Goal: Information Seeking & Learning: Learn about a topic

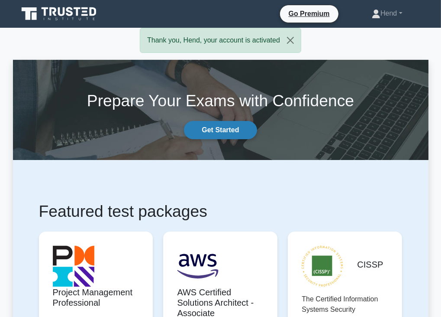
drag, startPoint x: 0, startPoint y: 0, endPoint x: 228, endPoint y: 128, distance: 261.7
click at [228, 128] on link "Get Started" at bounding box center [220, 130] width 73 height 18
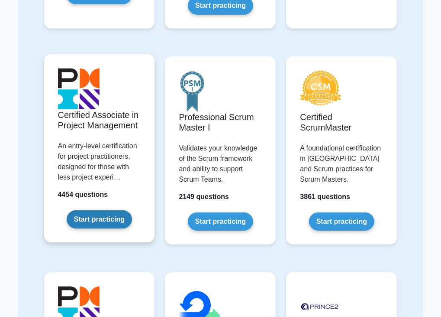
scroll to position [303, 0]
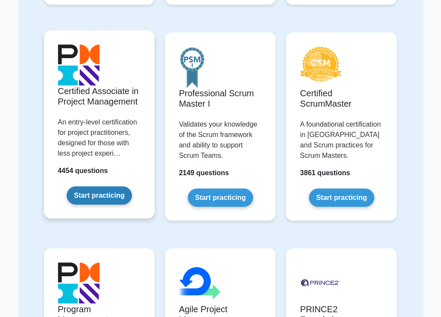
click at [97, 197] on link "Start practicing" at bounding box center [99, 195] width 65 height 18
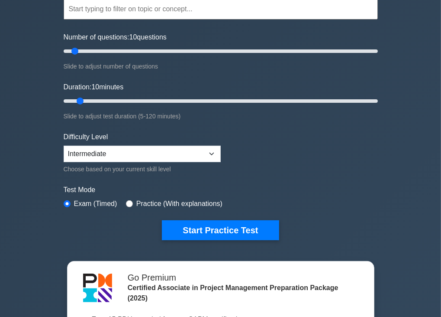
scroll to position [130, 0]
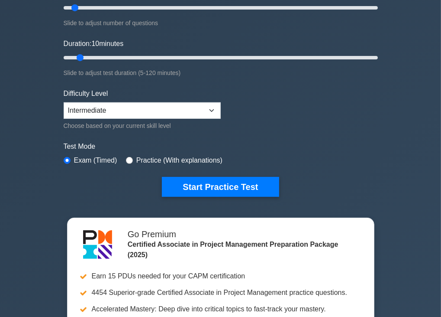
click at [131, 157] on div "Practice (With explanations)" at bounding box center [174, 160] width 97 height 10
click at [128, 158] on input "radio" at bounding box center [129, 160] width 7 height 7
radio input "true"
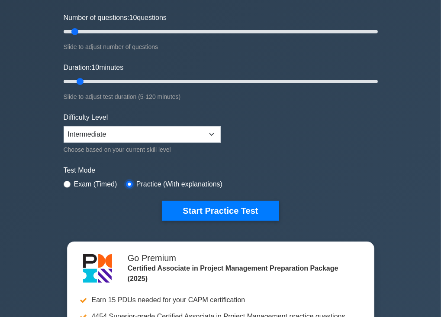
scroll to position [173, 0]
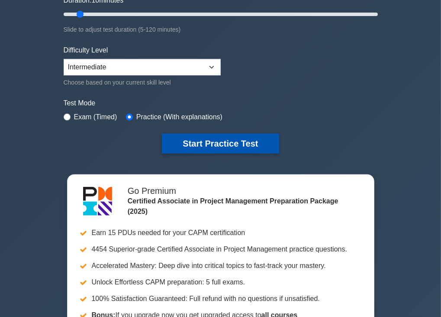
click at [222, 140] on button "Start Practice Test" at bounding box center [220, 143] width 117 height 20
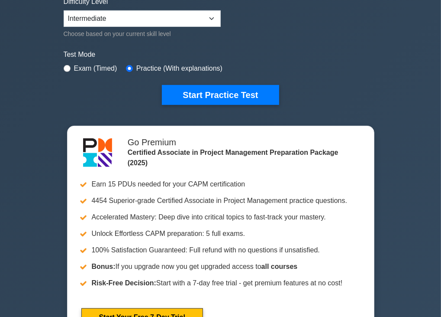
scroll to position [260, 0]
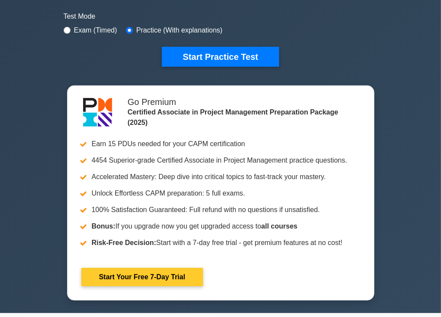
click at [149, 280] on link "Start Your Free 7-Day Trial" at bounding box center [142, 277] width 122 height 18
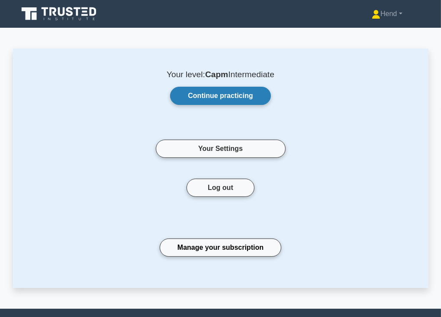
click at [239, 94] on link "Continue practicing" at bounding box center [220, 96] width 100 height 18
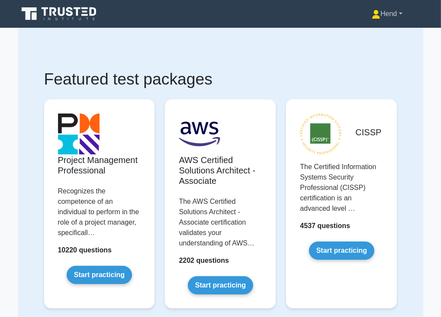
click at [397, 14] on link "Hend" at bounding box center [387, 13] width 72 height 17
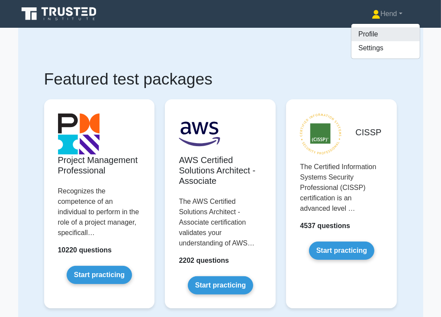
click at [365, 35] on link "Profile" at bounding box center [386, 34] width 68 height 14
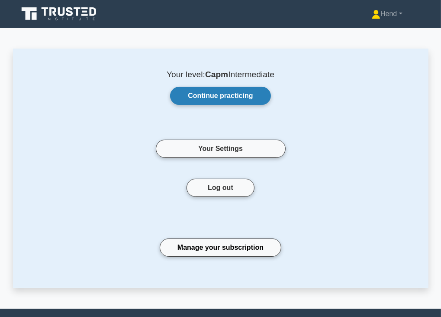
click at [248, 101] on link "Continue practicing" at bounding box center [220, 96] width 100 height 18
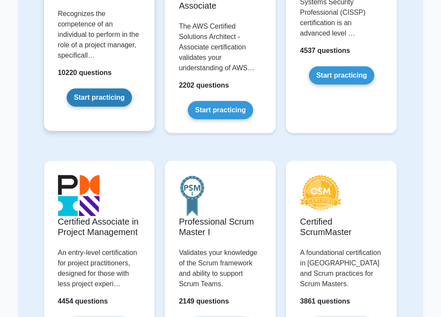
scroll to position [260, 0]
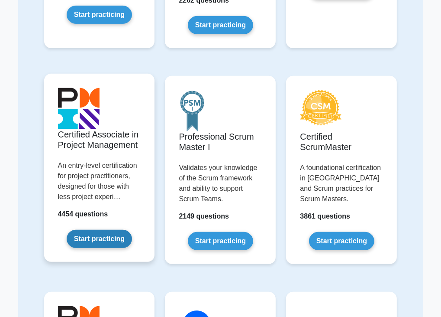
click at [104, 241] on link "Start practicing" at bounding box center [99, 238] width 65 height 18
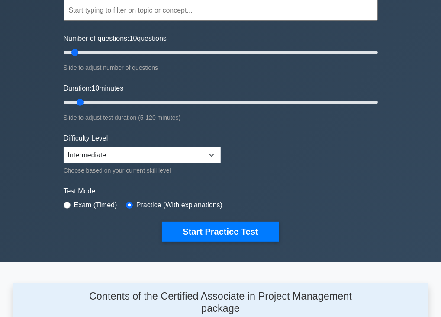
scroll to position [130, 0]
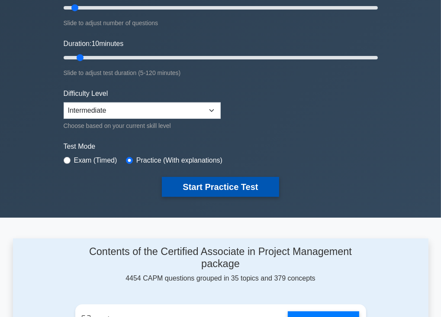
click at [239, 187] on button "Start Practice Test" at bounding box center [220, 187] width 117 height 20
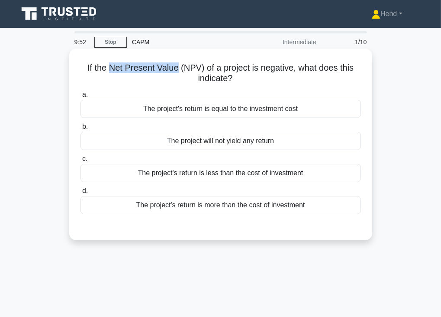
drag, startPoint x: 109, startPoint y: 69, endPoint x: 177, endPoint y: 69, distance: 67.5
click at [177, 69] on h5 "If the Net Present Value (NPV) of a project is negative, what does this indicat…" at bounding box center [221, 73] width 282 height 22
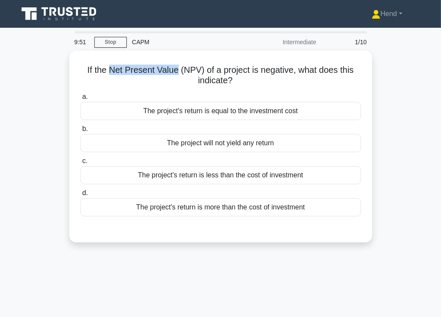
copy h5 "Net Present Value"
click at [407, 100] on div "If the Net Present Value (NPV) of a project is negative, what does this indicat…" at bounding box center [221, 152] width 416 height 202
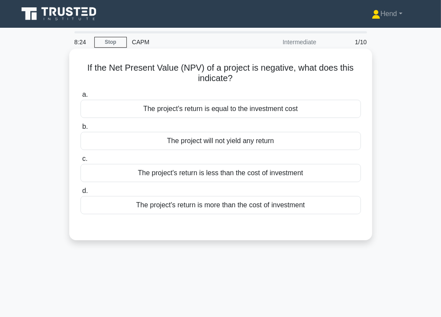
click at [209, 176] on div "The project's return is less than the cost of investment" at bounding box center [221, 173] width 281 height 18
click at [81, 162] on input "c. The project's return is less than the cost of investment" at bounding box center [81, 159] width 0 height 6
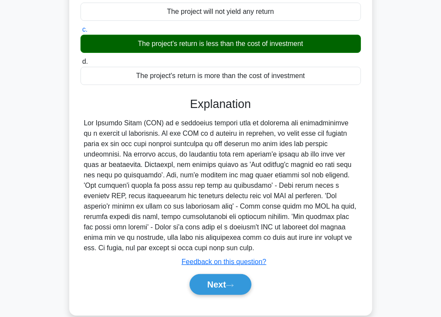
scroll to position [130, 0]
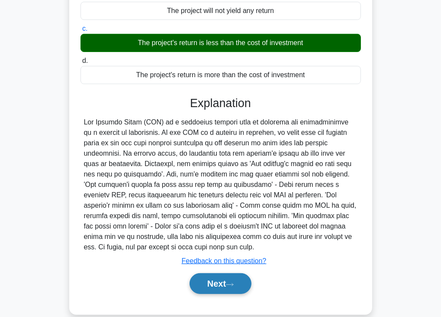
click at [210, 278] on button "Next" at bounding box center [221, 283] width 62 height 21
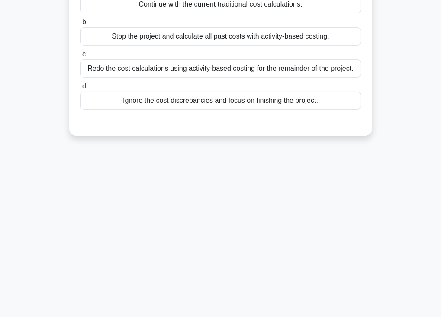
scroll to position [0, 0]
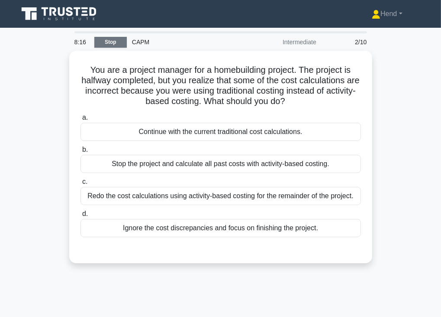
click at [102, 44] on link "Stop" at bounding box center [110, 42] width 32 height 11
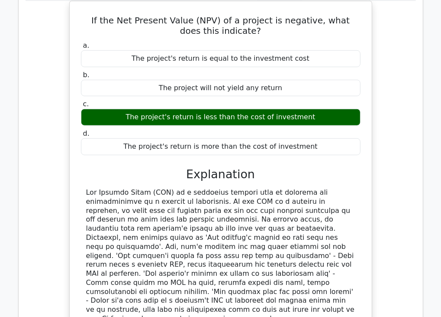
scroll to position [649, 0]
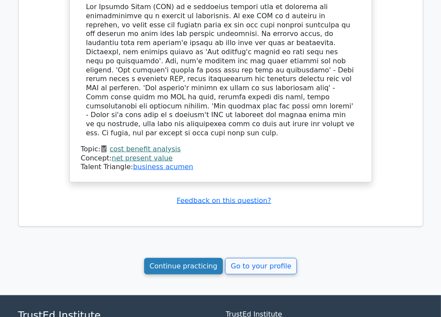
click at [180, 258] on link "Continue practicing" at bounding box center [183, 266] width 79 height 16
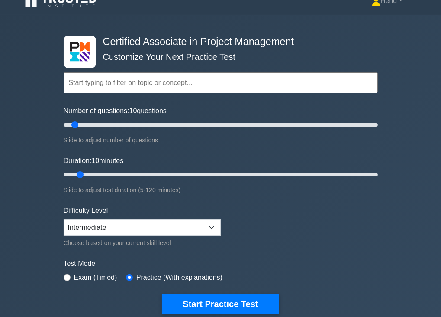
scroll to position [216, 0]
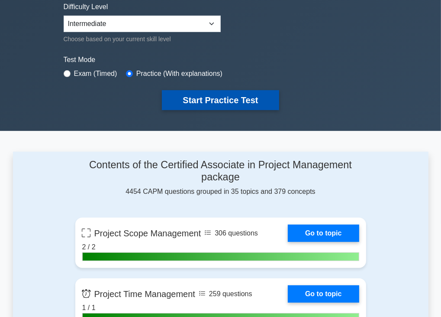
click at [223, 100] on button "Start Practice Test" at bounding box center [220, 100] width 117 height 20
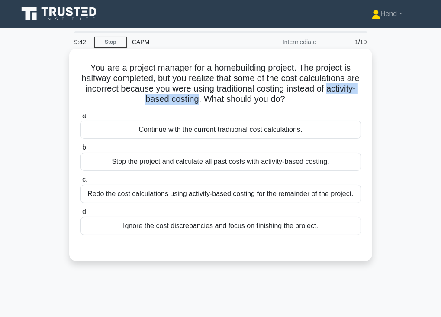
drag, startPoint x: 213, startPoint y: 100, endPoint x: 127, endPoint y: 99, distance: 85.7
click at [127, 99] on h5 "You are a project manager for a homebuilding project. The project is halfway co…" at bounding box center [221, 83] width 282 height 42
drag, startPoint x: 127, startPoint y: 99, endPoint x: 144, endPoint y: 101, distance: 17.0
copy h5 "activity-based costing"
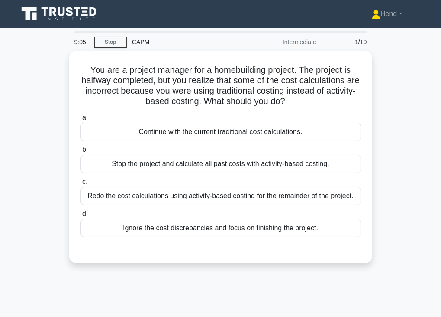
click at [391, 150] on div "You are a project manager for a homebuilding project. The project is halfway co…" at bounding box center [221, 162] width 416 height 223
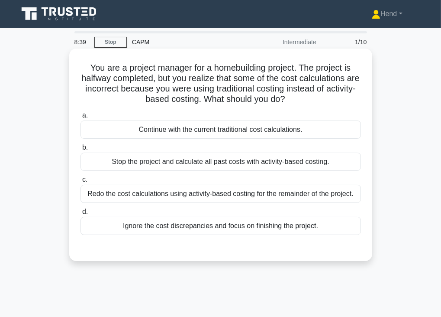
click at [269, 165] on div "Stop the project and calculate all past costs with activity-based costing." at bounding box center [221, 161] width 281 height 18
click at [81, 150] on input "b. Stop the project and calculate all past costs with activity-based costing." at bounding box center [81, 148] width 0 height 6
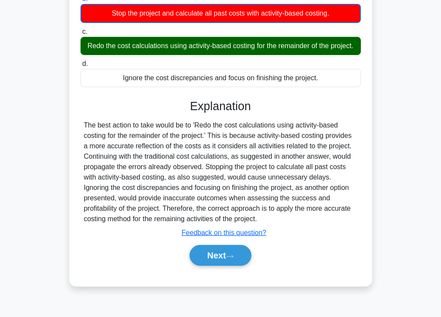
scroll to position [151, 0]
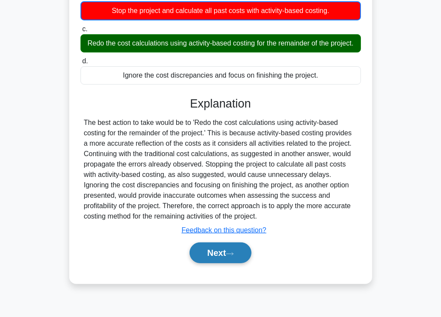
click at [241, 261] on button "Next" at bounding box center [221, 252] width 62 height 21
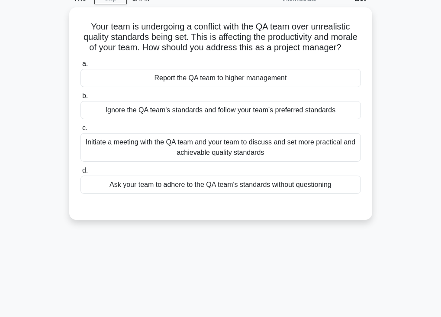
scroll to position [87, 0]
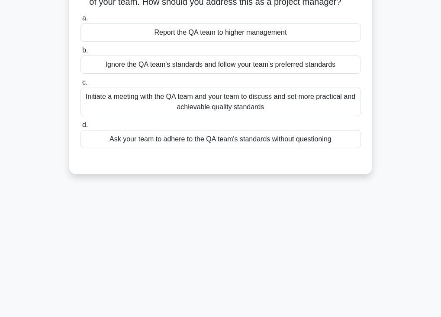
click at [264, 116] on div "Initiate a meeting with the QA team and your team to discuss and set more pract…" at bounding box center [221, 101] width 281 height 29
click at [81, 85] on input "c. Initiate a meeting with the QA team and your team to discuss and set more pr…" at bounding box center [81, 83] width 0 height 6
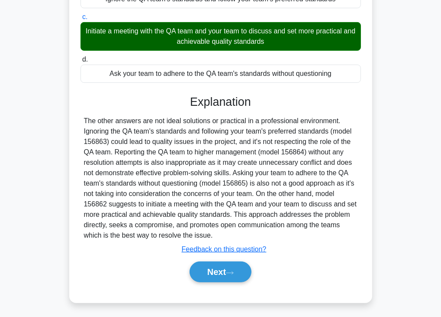
scroll to position [165, 0]
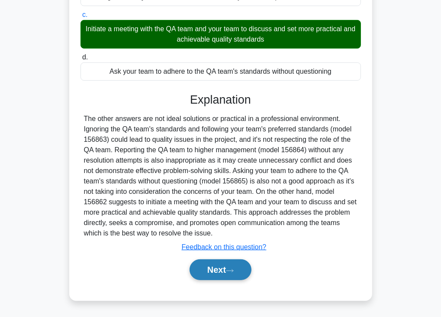
click at [213, 273] on button "Next" at bounding box center [221, 269] width 62 height 21
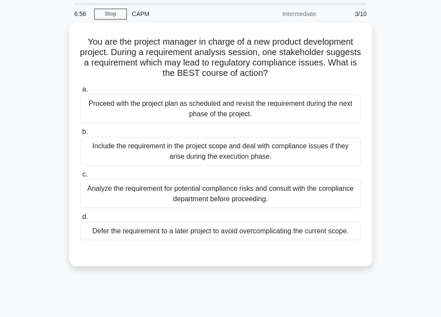
scroll to position [43, 0]
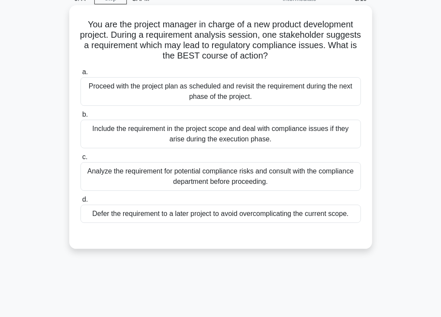
click at [286, 184] on div "Analyze the requirement for potential compliance risks and consult with the com…" at bounding box center [221, 176] width 281 height 29
click at [81, 160] on input "c. Analyze the requirement for potential compliance risks and consult with the …" at bounding box center [81, 157] width 0 height 6
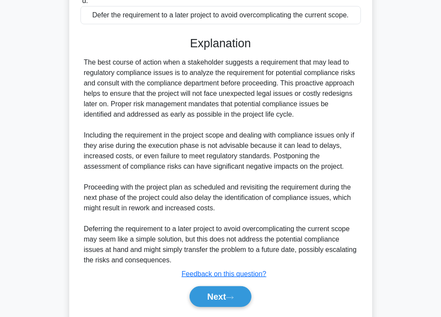
scroll to position [268, 0]
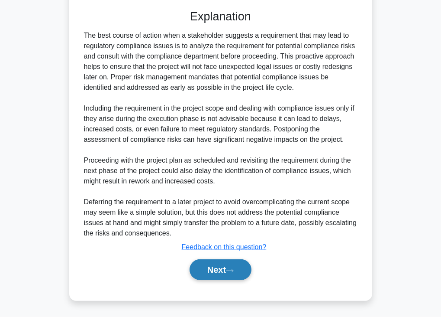
click at [216, 266] on button "Next" at bounding box center [221, 269] width 62 height 21
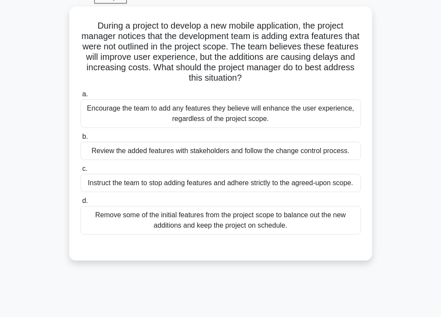
scroll to position [87, 0]
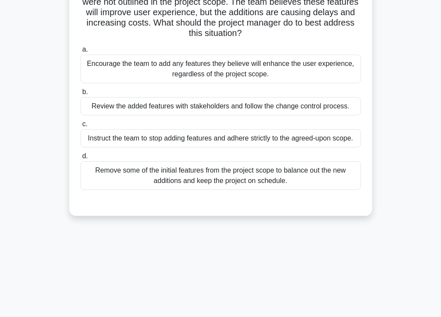
click at [237, 109] on div "Review the added features with stakeholders and follow the change control proce…" at bounding box center [221, 106] width 281 height 18
click at [81, 95] on input "b. Review the added features with stakeholders and follow the change control pr…" at bounding box center [81, 92] width 0 height 6
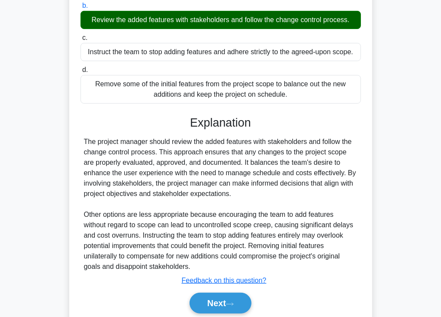
scroll to position [206, 0]
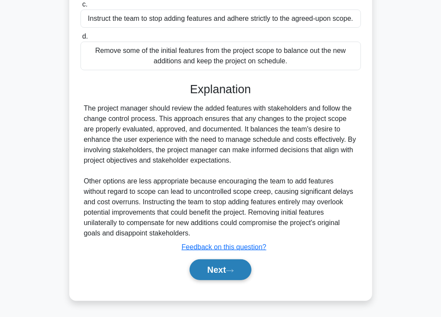
click at [218, 277] on button "Next" at bounding box center [221, 269] width 62 height 21
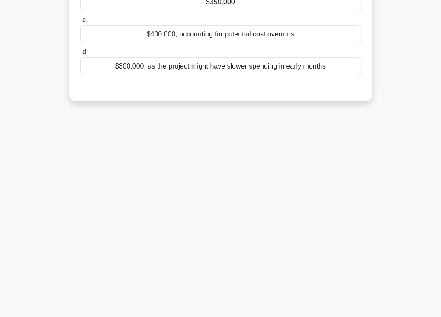
scroll to position [0, 0]
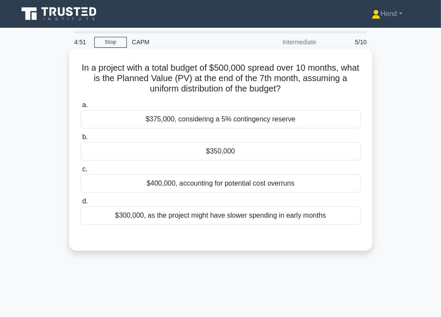
click at [251, 147] on div "$350,000" at bounding box center [221, 151] width 281 height 18
click at [81, 140] on input "b. $350,000" at bounding box center [81, 137] width 0 height 6
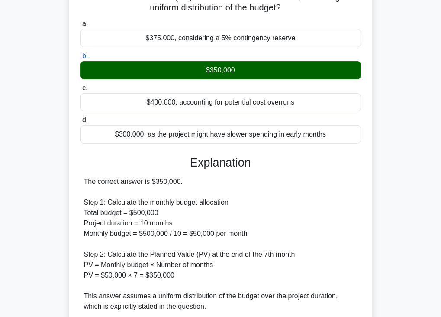
scroll to position [300, 0]
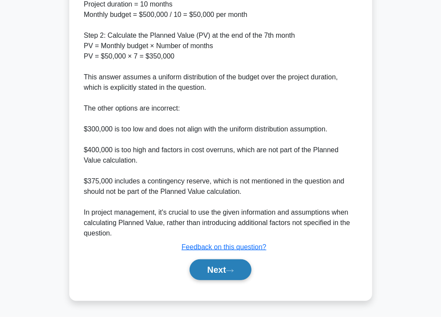
click at [219, 272] on button "Next" at bounding box center [221, 269] width 62 height 21
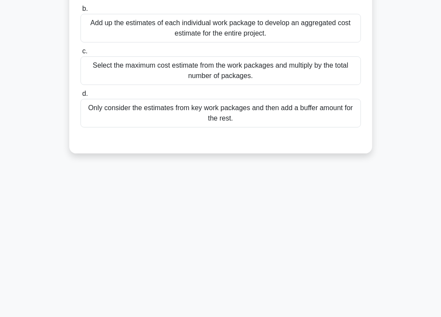
scroll to position [0, 0]
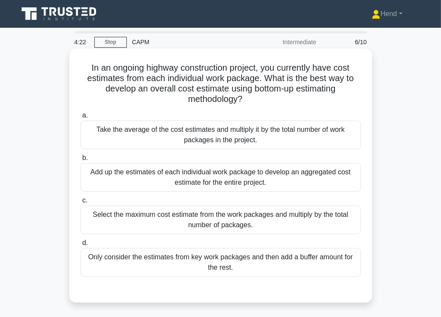
drag, startPoint x: 264, startPoint y: 88, endPoint x: 320, endPoint y: 98, distance: 57.2
click at [320, 98] on h5 "In an ongoing highway construction project, you currently have cost estimates f…" at bounding box center [221, 83] width 282 height 42
copy h5 "ottom-up estimating methodology?"
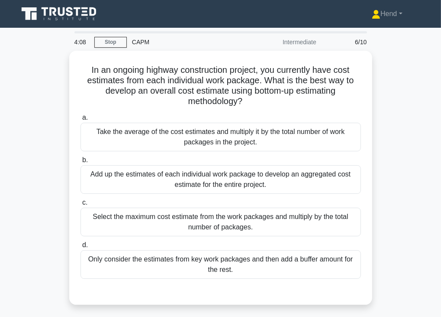
click at [391, 140] on div "In an ongoing highway construction project, you currently have cost estimates f…" at bounding box center [221, 183] width 416 height 264
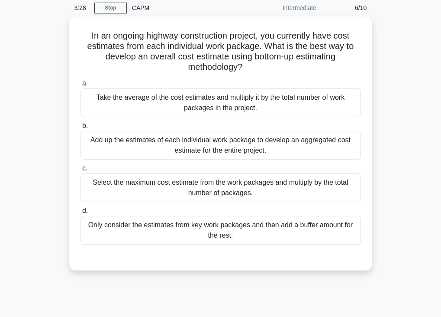
scroll to position [87, 0]
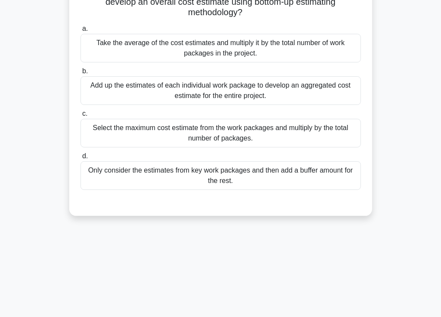
click at [310, 92] on div "Add up the estimates of each individual work package to develop an aggregated c…" at bounding box center [221, 90] width 281 height 29
click at [81, 74] on input "b. Add up the estimates of each individual work package to develop an aggregate…" at bounding box center [81, 71] width 0 height 6
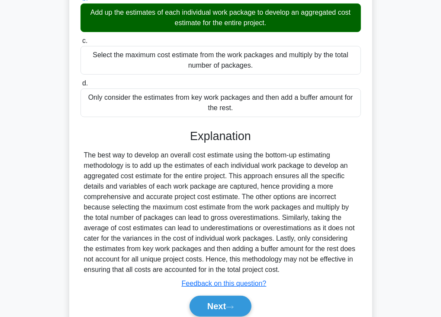
scroll to position [196, 0]
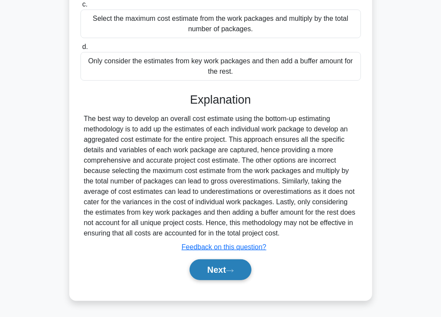
click at [215, 265] on button "Next" at bounding box center [221, 269] width 62 height 21
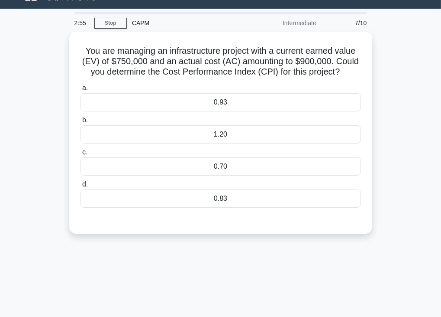
scroll to position [0, 0]
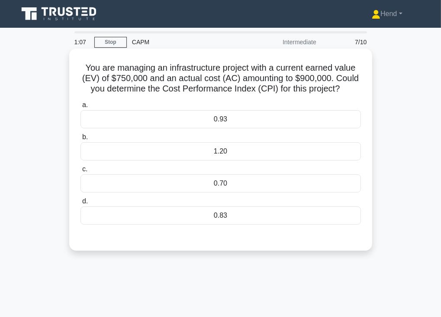
click at [223, 186] on div "0.70" at bounding box center [221, 183] width 281 height 18
click at [81, 172] on input "c. 0.70" at bounding box center [81, 169] width 0 height 6
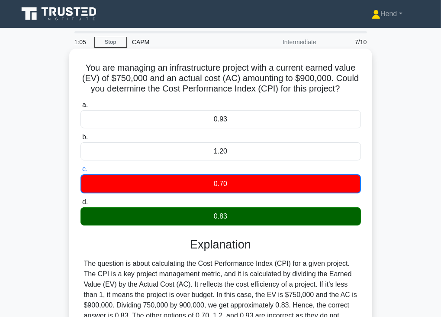
click at [289, 218] on div "0.83" at bounding box center [221, 216] width 281 height 18
click at [81, 205] on input "d. 0.83" at bounding box center [81, 202] width 0 height 6
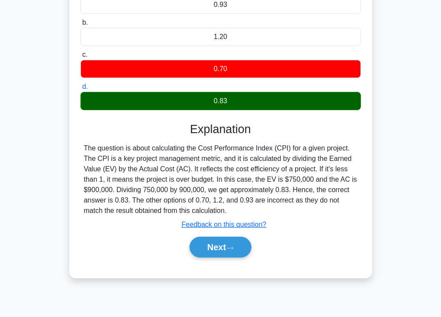
scroll to position [151, 0]
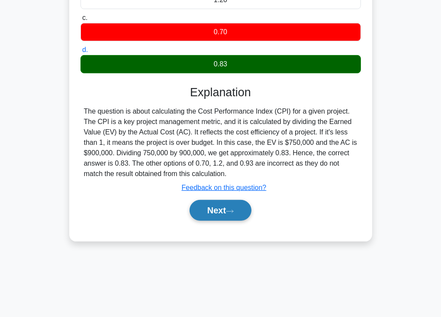
click at [227, 209] on button "Next" at bounding box center [221, 210] width 62 height 21
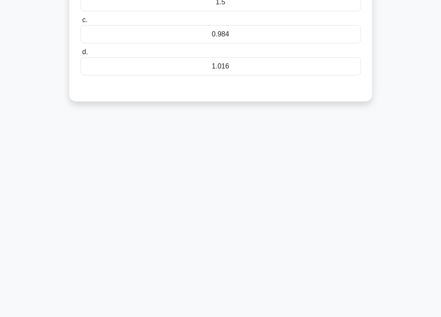
scroll to position [0, 0]
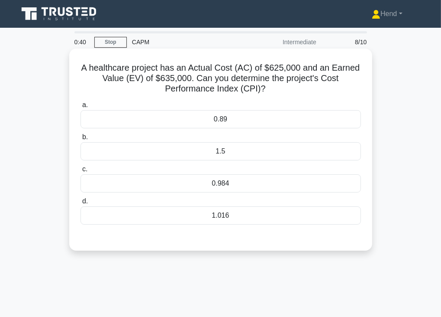
click at [220, 220] on div "1.016" at bounding box center [221, 215] width 281 height 18
click at [81, 204] on input "d. 1.016" at bounding box center [81, 201] width 0 height 6
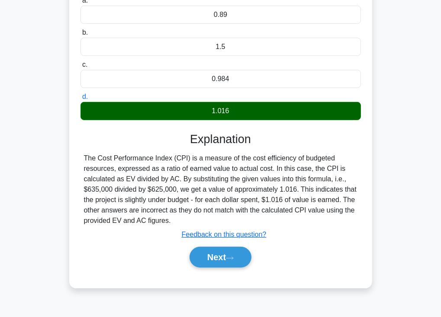
scroll to position [151, 0]
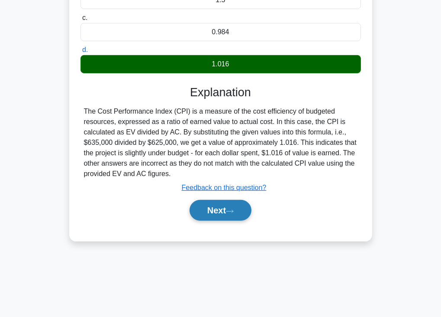
click at [226, 216] on button "Next" at bounding box center [221, 210] width 62 height 21
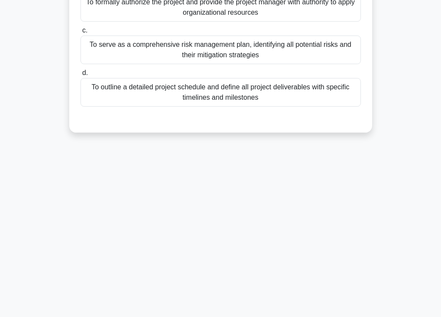
scroll to position [0, 0]
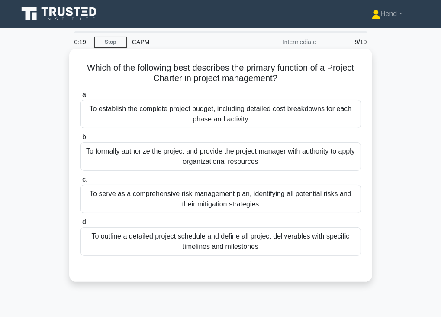
click at [251, 162] on div "To formally authorize the project and provide the project manager with authorit…" at bounding box center [221, 156] width 281 height 29
click at [81, 140] on input "b. To formally authorize the project and provide the project manager with autho…" at bounding box center [81, 137] width 0 height 6
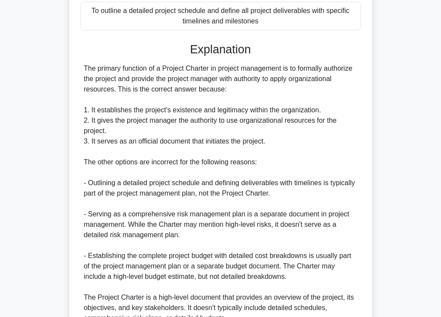
scroll to position [310, 0]
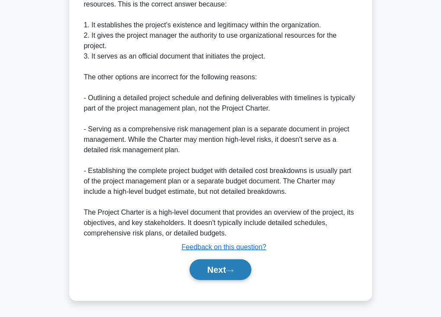
click at [209, 268] on button "Next" at bounding box center [221, 269] width 62 height 21
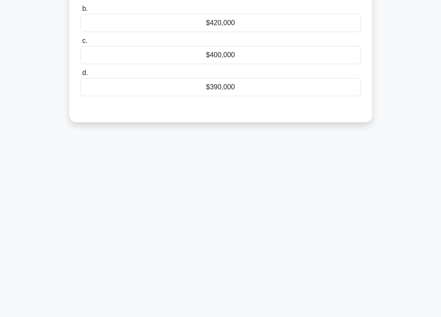
scroll to position [0, 0]
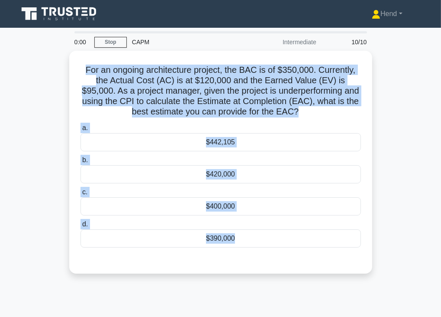
drag, startPoint x: 84, startPoint y: 66, endPoint x: 388, endPoint y: 259, distance: 360.1
click at [388, 259] on div "For an ongoing architecture project, the BAC is of $350,000. Currently, the Act…" at bounding box center [221, 167] width 416 height 233
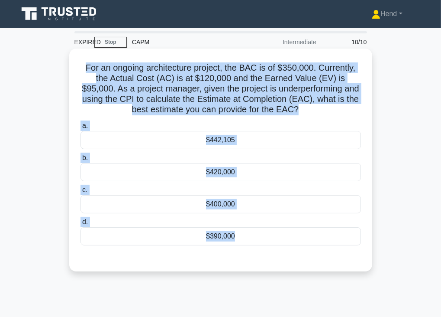
copy div "For an ongoing architecture project, the BAC is of $350,000. Currently, the Act…"
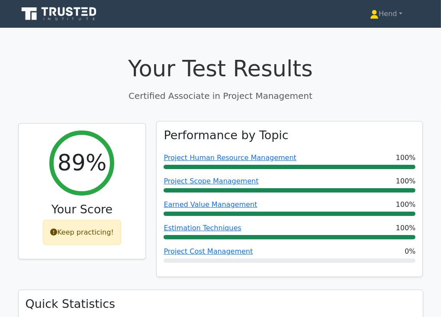
scroll to position [130, 0]
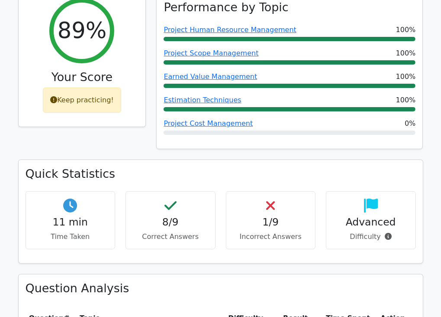
click at [79, 103] on div "Keep practicing!" at bounding box center [82, 99] width 78 height 25
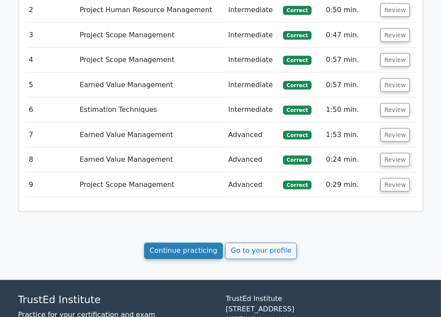
scroll to position [938, 0]
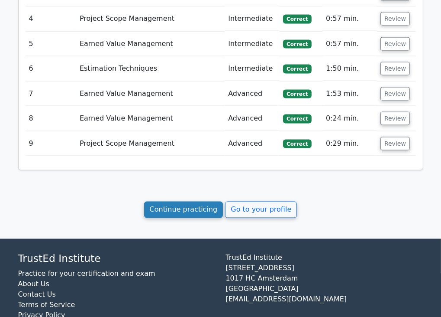
click at [202, 201] on link "Continue practicing" at bounding box center [183, 209] width 79 height 16
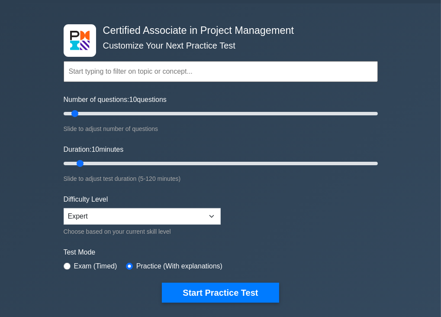
scroll to position [43, 0]
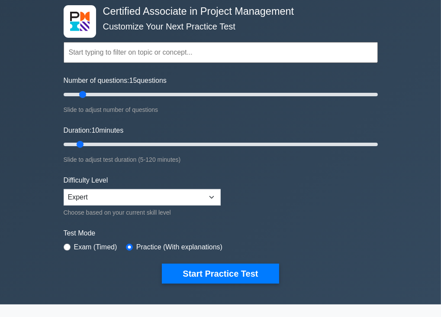
drag, startPoint x: 75, startPoint y: 93, endPoint x: 86, endPoint y: 91, distance: 11.0
type input "15"
click at [86, 91] on input "Number of questions: 15 questions" at bounding box center [221, 94] width 314 height 10
drag, startPoint x: 82, startPoint y: 142, endPoint x: 104, endPoint y: 142, distance: 22.1
type input "20"
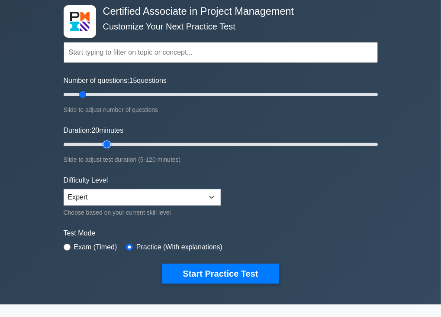
click at [104, 142] on input "Duration: 20 minutes" at bounding box center [221, 144] width 314 height 10
click at [318, 182] on form "Topics Project Scope Management Project Time Management Project Cost Management…" at bounding box center [221, 149] width 314 height 267
